Goal: Transaction & Acquisition: Purchase product/service

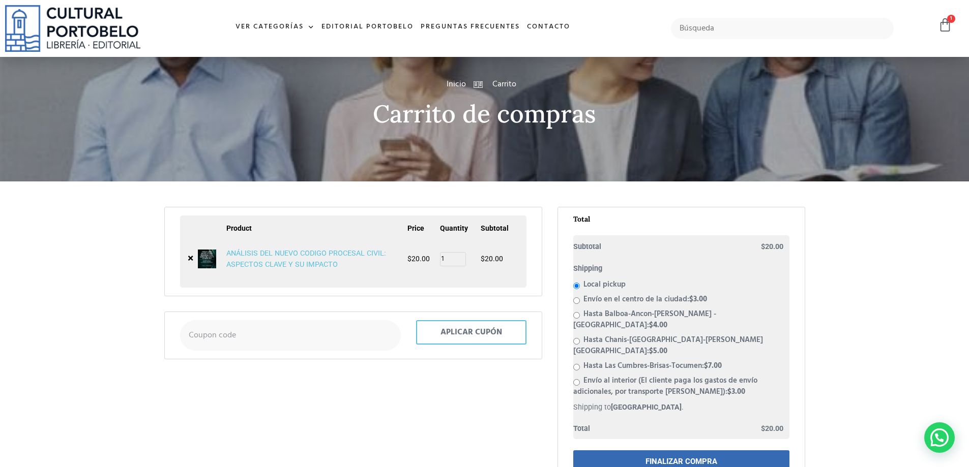
scroll to position [51, 0]
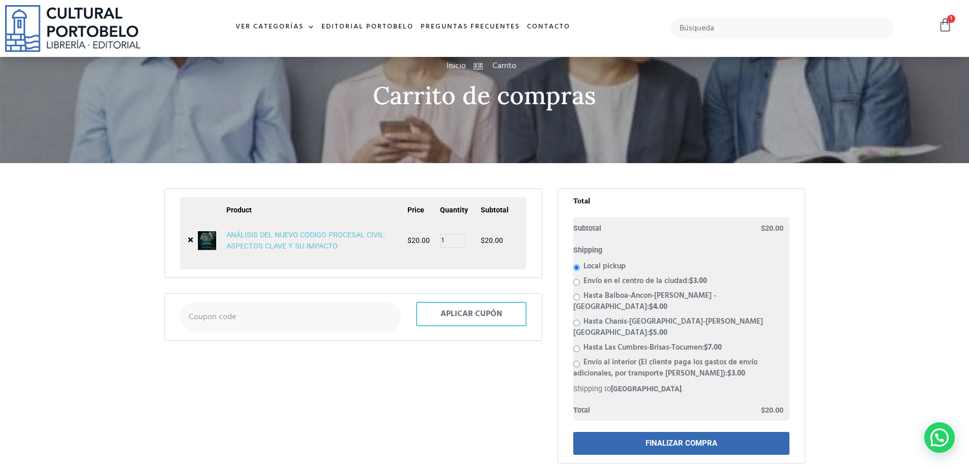
click at [573, 286] on li "Envío en el centro de la ciudad: $ 3.00" at bounding box center [681, 281] width 216 height 11
click at [576, 283] on input "Envío en el centro de la ciudad: $ 3.00" at bounding box center [576, 282] width 7 height 7
radio input "true"
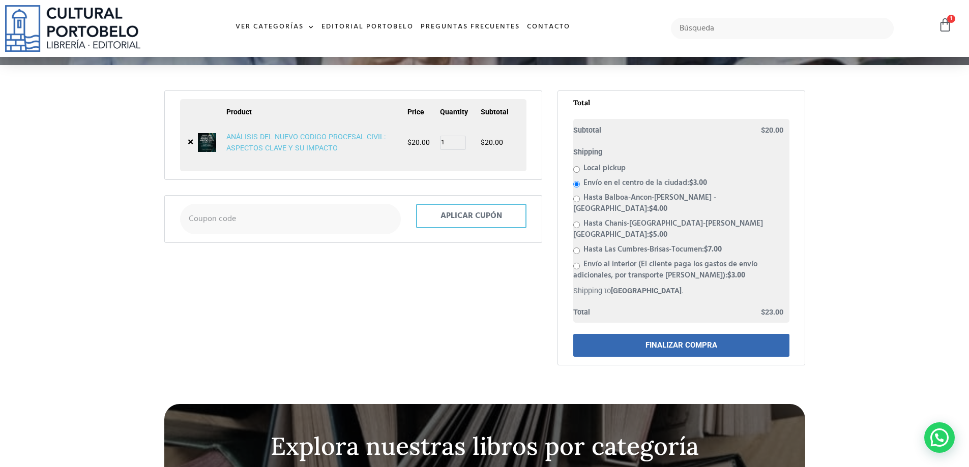
scroll to position [148, 0]
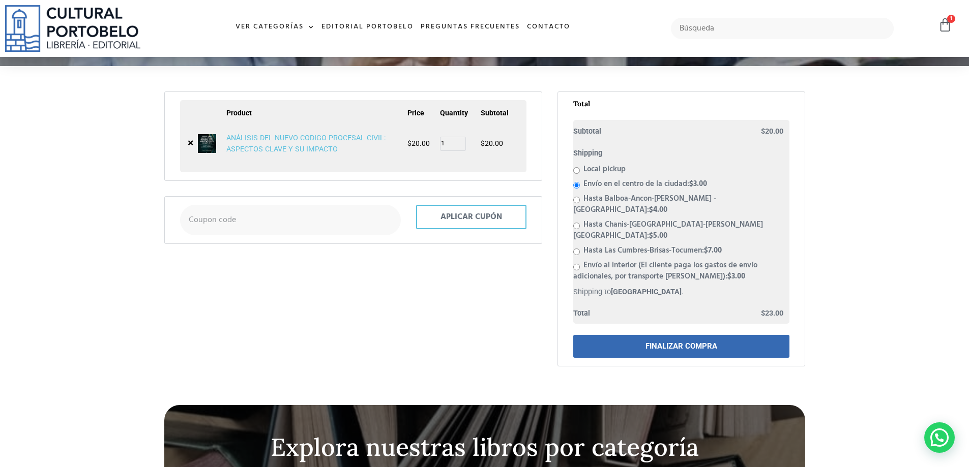
click at [725, 335] on link "FINALIZAR COMPRA" at bounding box center [681, 346] width 216 height 23
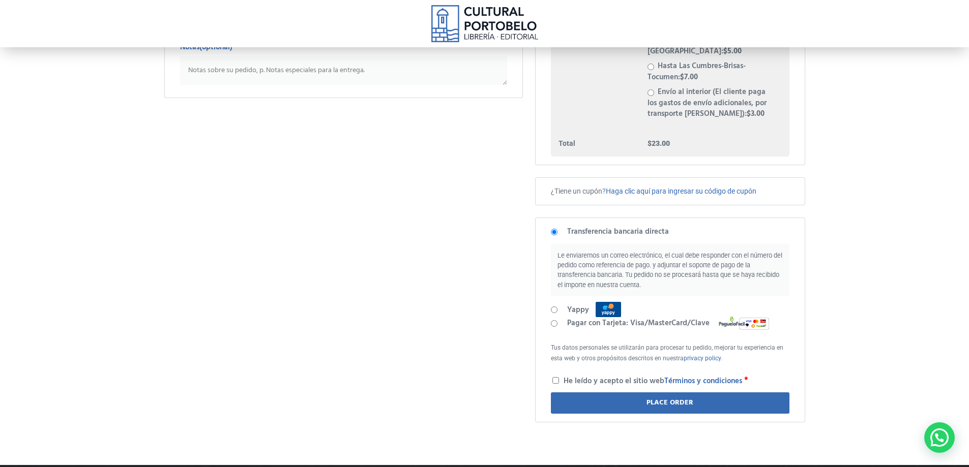
scroll to position [305, 0]
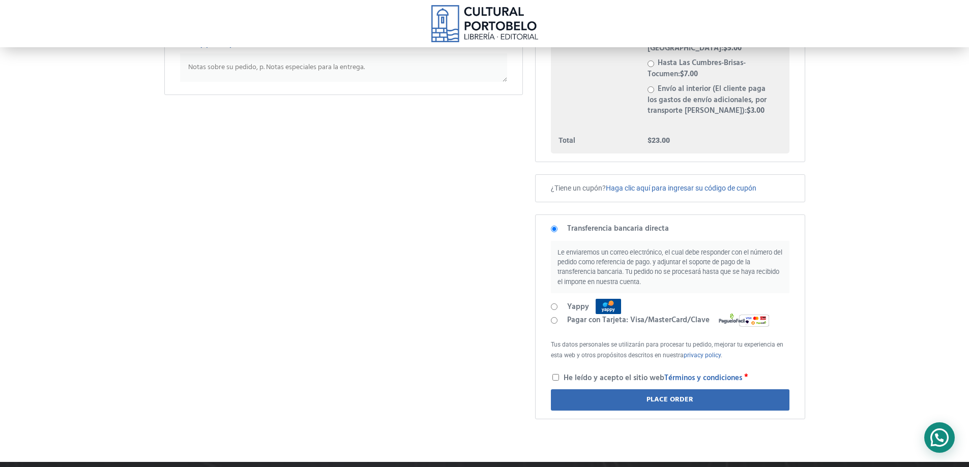
click at [929, 435] on div "Contactar por WhatsApp" at bounding box center [939, 438] width 31 height 31
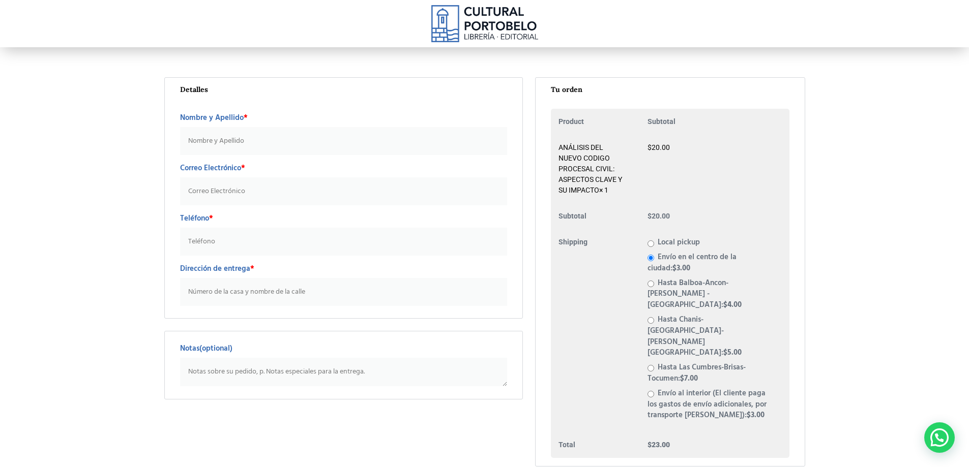
scroll to position [0, 0]
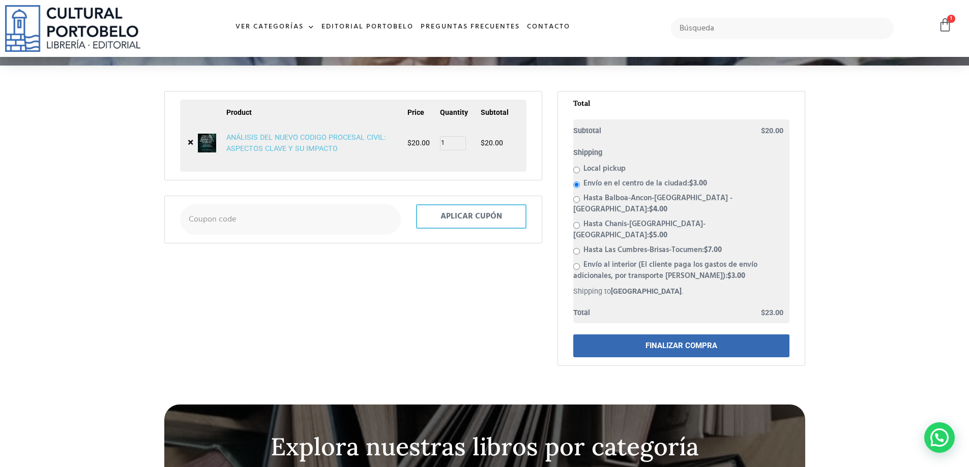
scroll to position [148, 0]
click at [206, 139] on img at bounding box center [207, 143] width 18 height 18
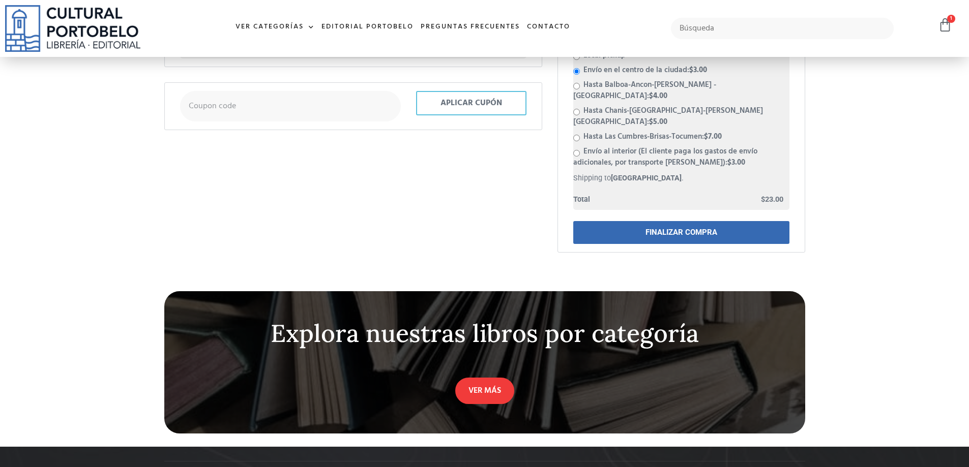
scroll to position [301, 0]
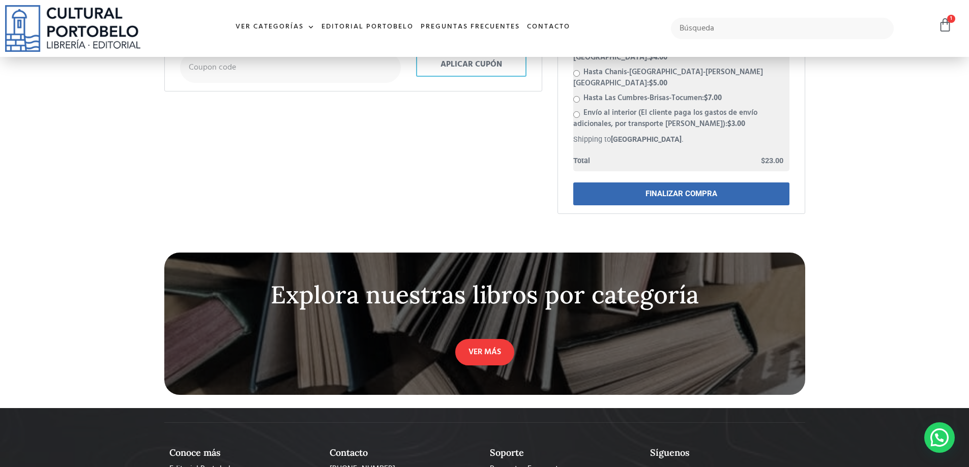
click at [640, 183] on link "FINALIZAR COMPRA" at bounding box center [681, 194] width 216 height 23
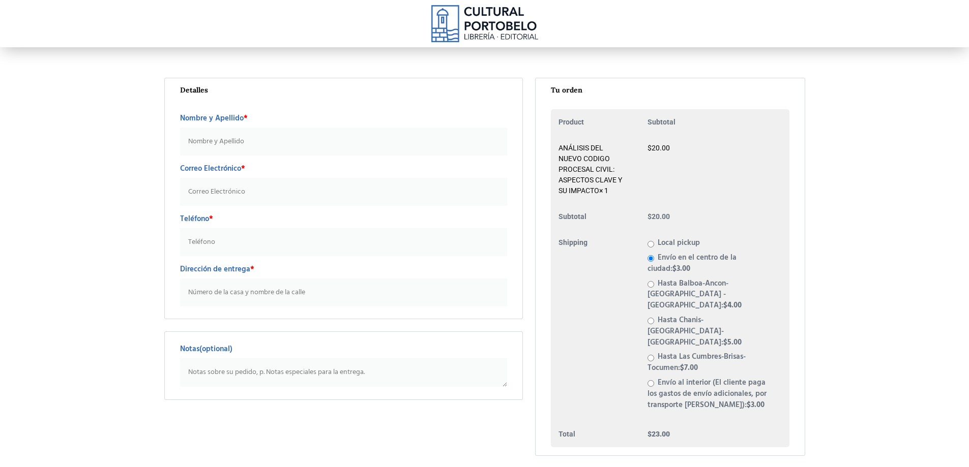
click at [237, 140] on input "Nombre y Apellido *" at bounding box center [344, 142] width 328 height 28
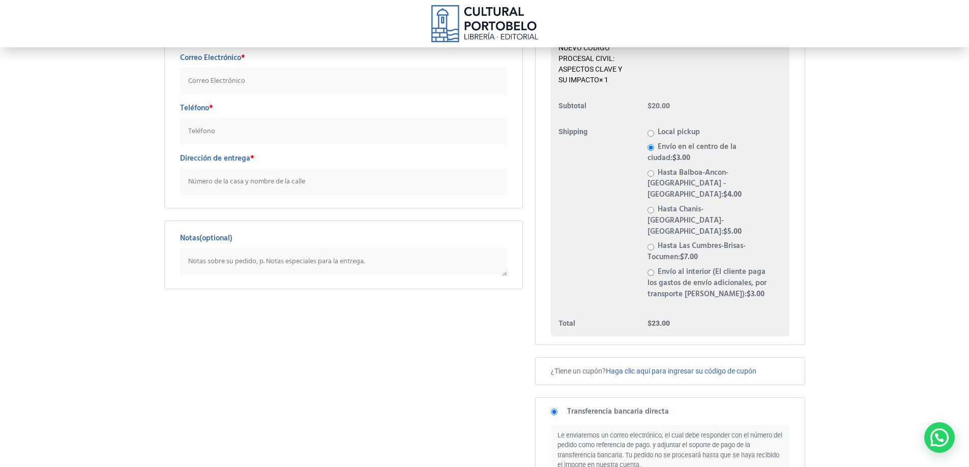
scroll to position [254, 0]
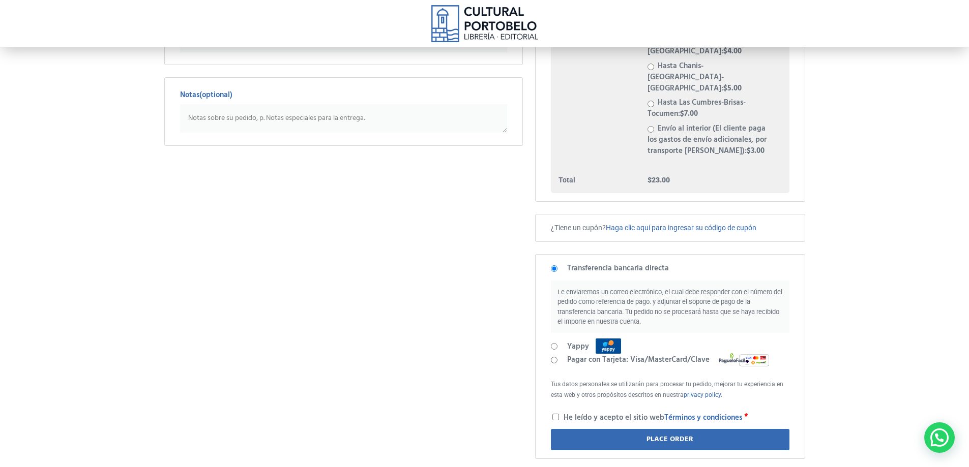
click at [553, 354] on li "Pagar con Tarjeta: Visa/MasterCard/Clave" at bounding box center [670, 360] width 238 height 13
click at [554, 357] on input "Pagar con Tarjeta: Visa/MasterCard/Clave" at bounding box center [554, 360] width 7 height 7
radio input "true"
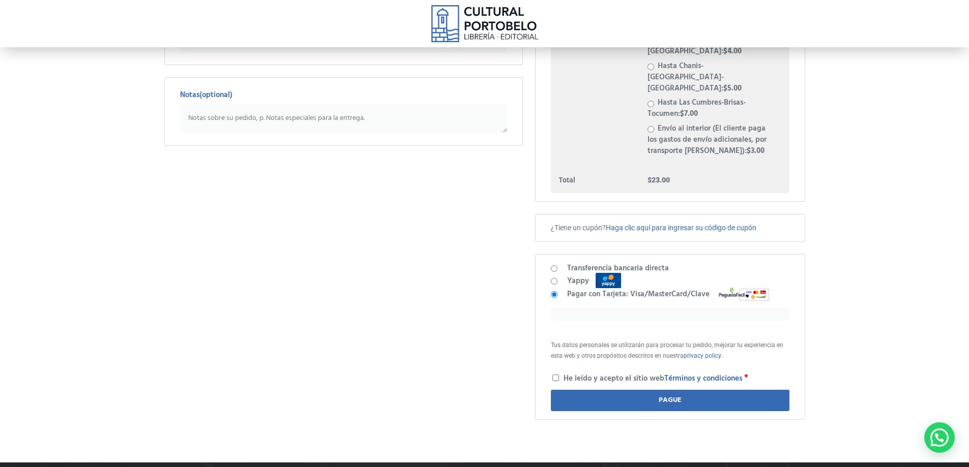
click at [558, 372] on label "He leído y acepto el sitio web Términos y condiciones *" at bounding box center [650, 378] width 196 height 12
click at [558, 375] on input "He leído y acepto el sitio web Términos y condiciones *" at bounding box center [555, 378] width 7 height 7
checkbox input "true"
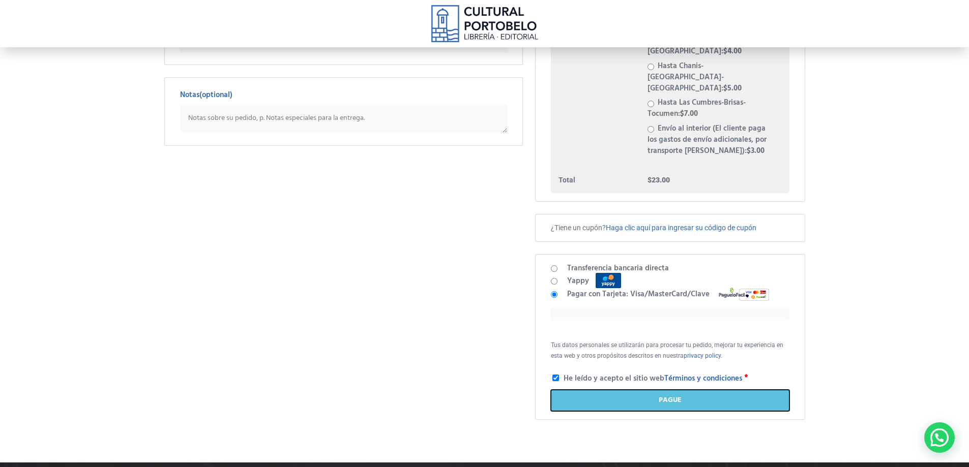
click at [567, 390] on button "Pague" at bounding box center [670, 400] width 238 height 21
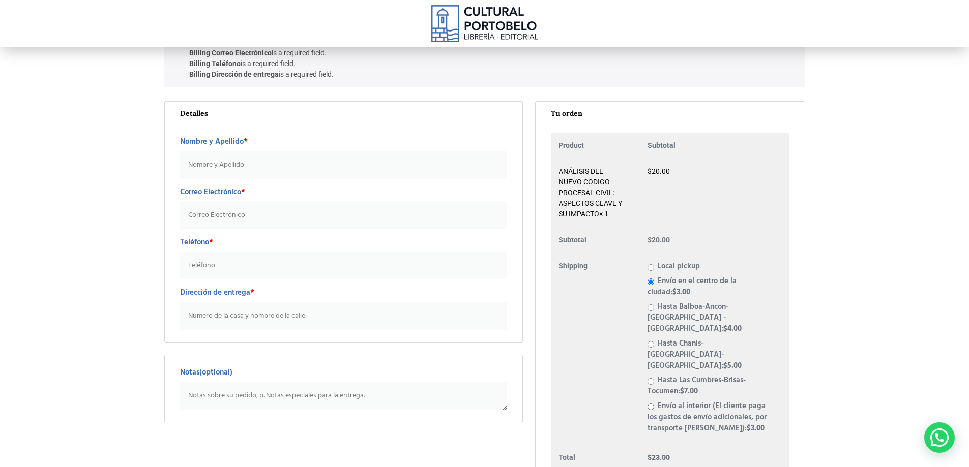
scroll to position [27, 0]
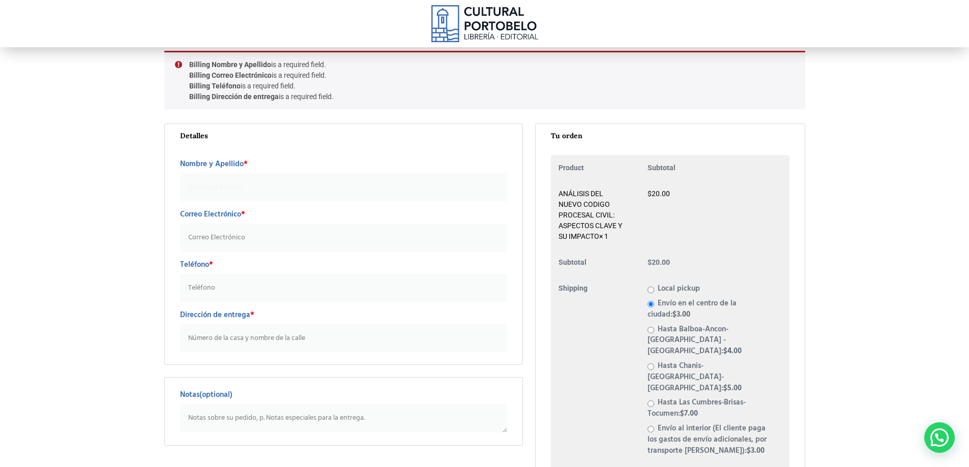
click at [300, 191] on input "Nombre y Apellido *" at bounding box center [344, 187] width 328 height 28
type input "c"
type input "Castillo & Sucre"
click at [243, 236] on input "Correo Electrónico *" at bounding box center [344, 238] width 328 height 28
type input "asistente6@castillosucre.com"
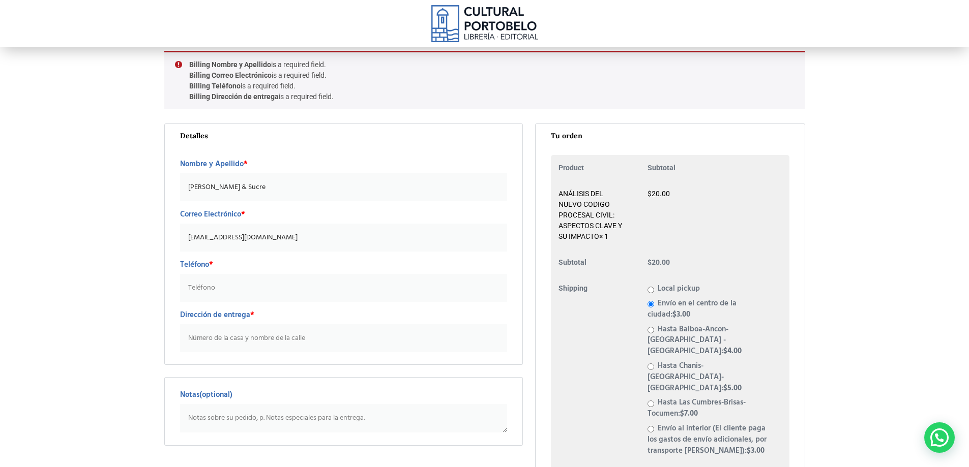
click at [251, 283] on input "Teléfono *" at bounding box center [344, 288] width 328 height 28
type input "213-9260"
click at [237, 347] on input "Dirección de entrega *" at bounding box center [344, 339] width 328 height 28
click at [293, 339] on input "Dirección de entrega *" at bounding box center [344, 339] width 328 height 28
paste input "Calle 58 Este P.H. Office One, Piso 8, Oficina 808"
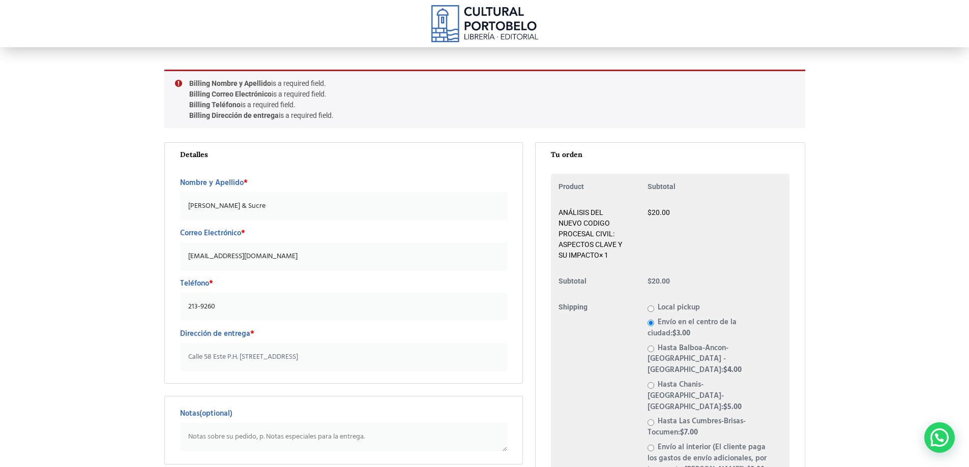
scroll to position [0, 0]
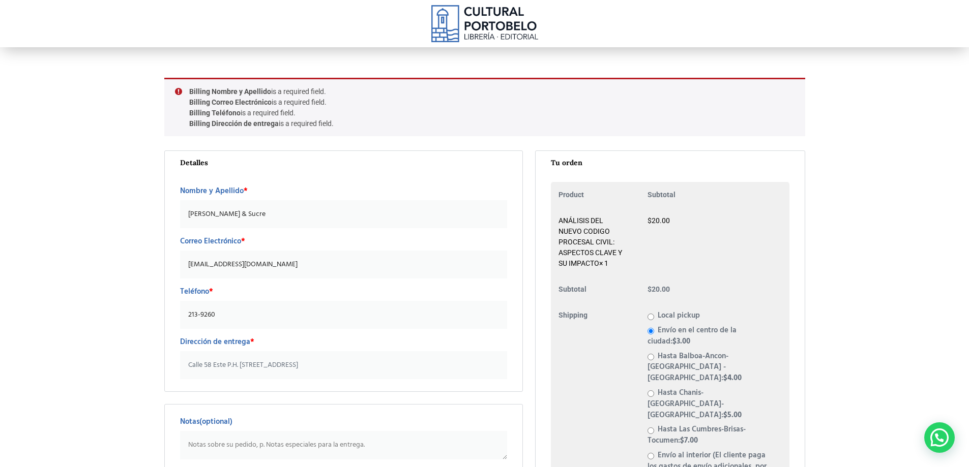
type input "Calle 58 Este P.H. Office One, Piso 8, Oficina 808"
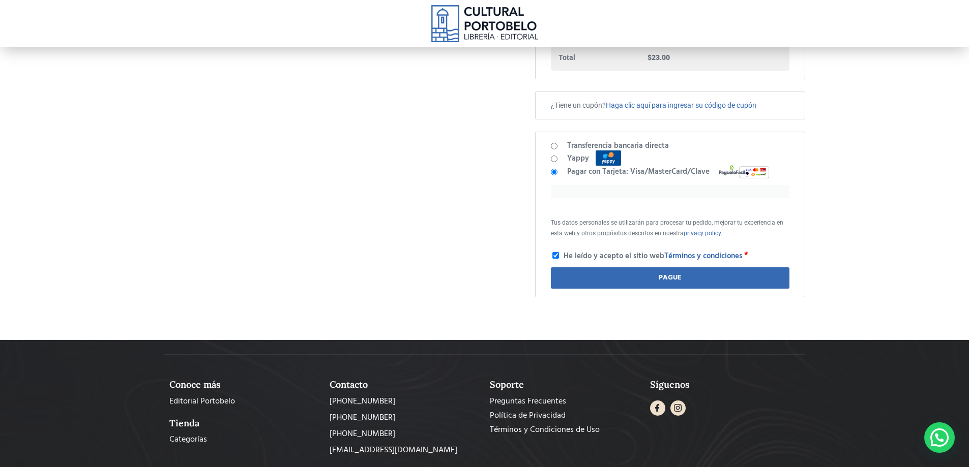
scroll to position [458, 0]
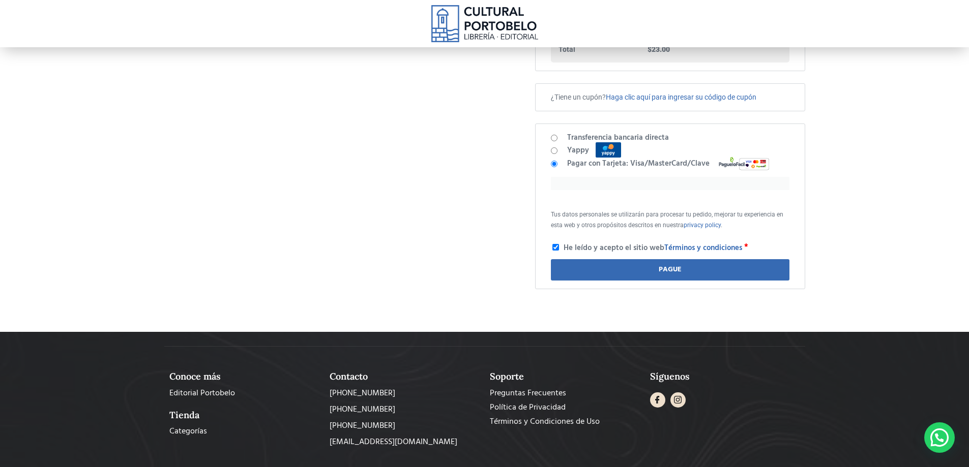
click at [558, 135] on input "Transferencia bancaria directa" at bounding box center [554, 138] width 7 height 7
radio input "true"
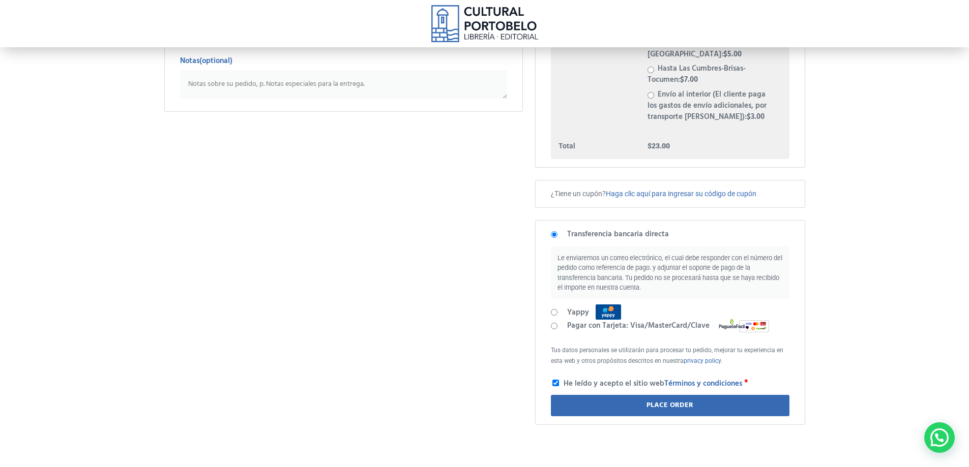
scroll to position [407, 0]
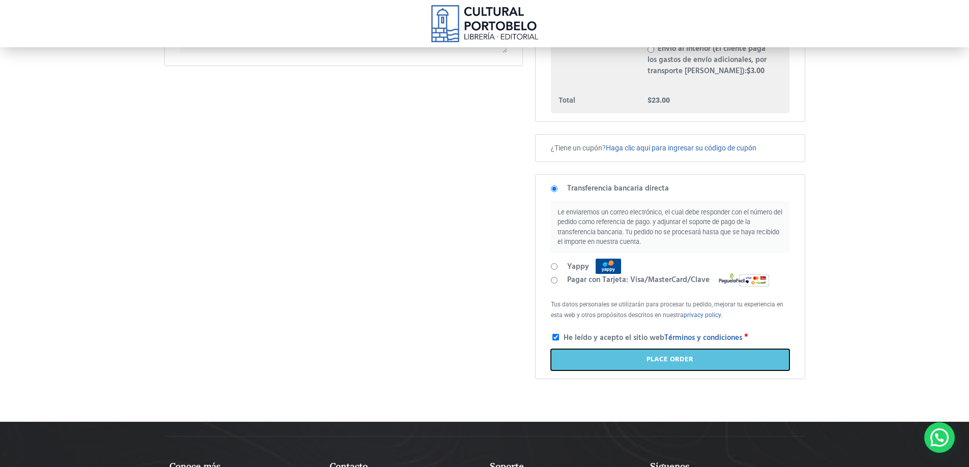
click at [677, 349] on button "Place order" at bounding box center [670, 359] width 238 height 21
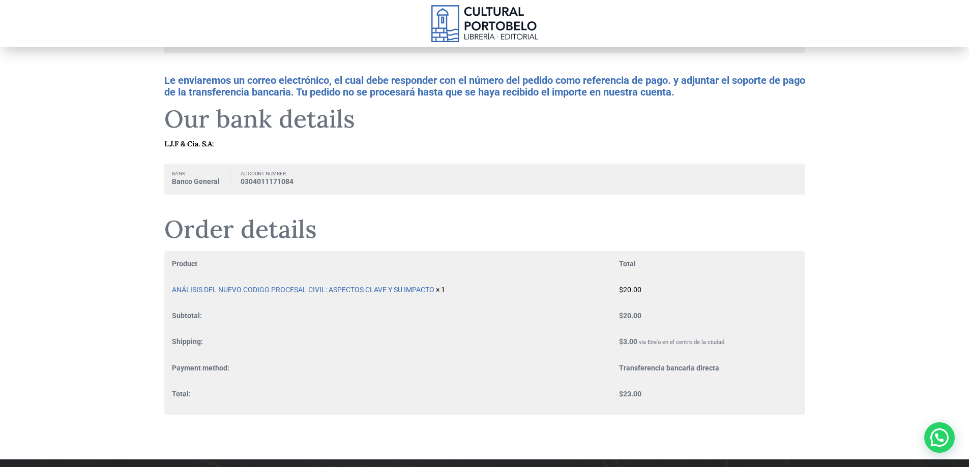
scroll to position [51, 0]
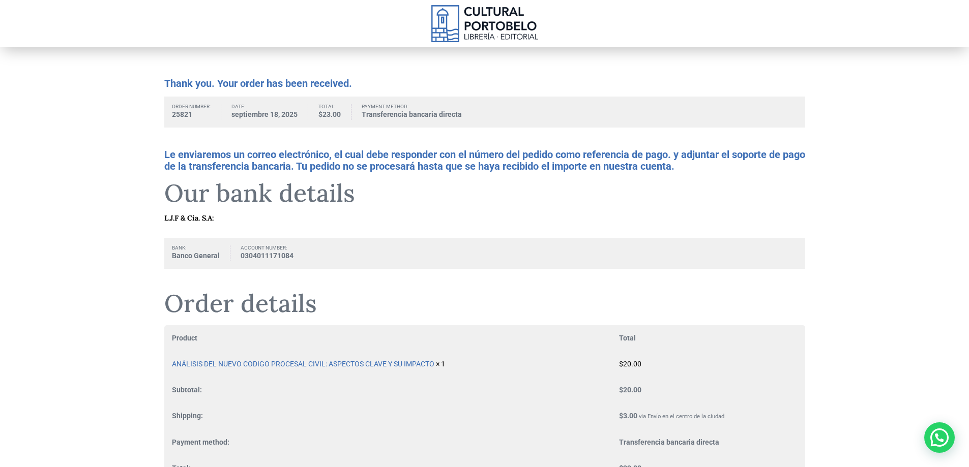
scroll to position [51, 0]
